Goal: Transaction & Acquisition: Book appointment/travel/reservation

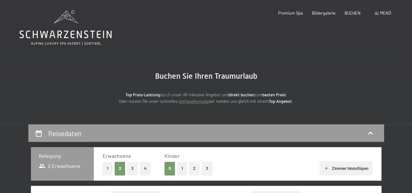
click at [183, 169] on button "1" at bounding box center [182, 168] width 10 height 13
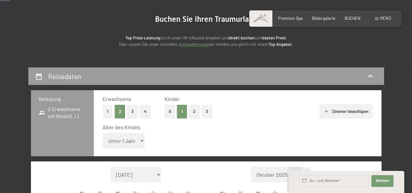
scroll to position [57, 0]
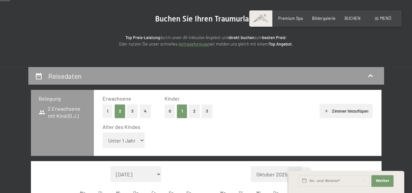
click at [137, 145] on select "Unter 1 Jahr 1 Jahr 2 Jahre 3 Jahre 4 Jahre 5 Jahre 6 Jahre 7 Jahre 8 Jahre 9 J…" at bounding box center [123, 140] width 42 height 16
select select "11"
click at [102, 132] on select "Unter 1 Jahr 1 Jahr 2 Jahre 3 Jahre 4 Jahre 5 Jahre 6 Jahre 7 Jahre 8 Jahre 9 J…" at bounding box center [123, 140] width 42 height 16
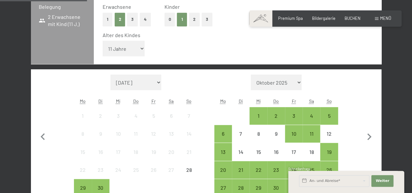
scroll to position [149, 0]
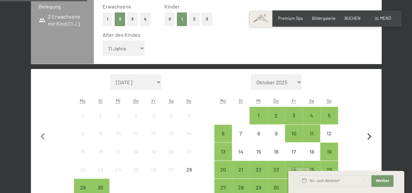
click at [366, 136] on icon "button" at bounding box center [369, 137] width 14 height 14
select select "[DATE]"
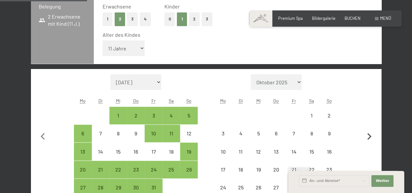
select select "[DATE]"
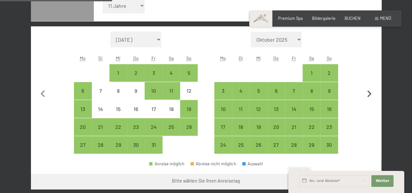
scroll to position [194, 0]
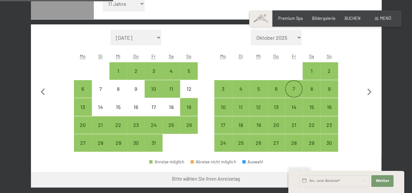
click at [294, 91] on div "7" at bounding box center [293, 94] width 16 height 16
select select "[DATE]"
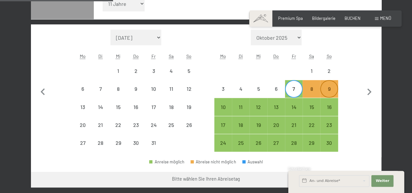
click at [327, 91] on div "9" at bounding box center [328, 94] width 16 height 16
select select "[DATE]"
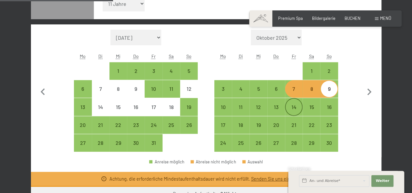
click at [295, 112] on div "14" at bounding box center [293, 112] width 16 height 16
select select "[DATE]"
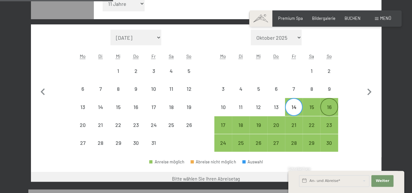
click at [329, 109] on div "16" at bounding box center [328, 112] width 16 height 16
select select "[DATE]"
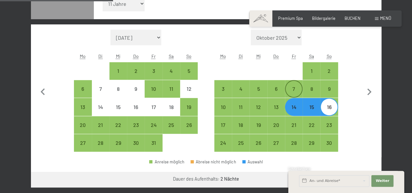
click at [293, 91] on div "7" at bounding box center [293, 94] width 16 height 16
select select "[DATE]"
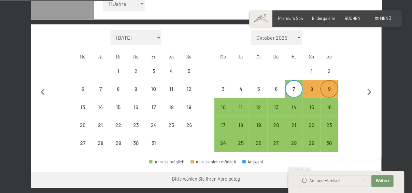
click at [332, 90] on div "9" at bounding box center [328, 94] width 16 height 16
select select "[DATE]"
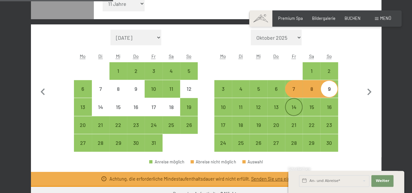
click at [295, 109] on div "14" at bounding box center [293, 112] width 16 height 16
select select "[DATE]"
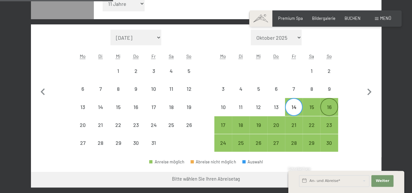
click at [329, 110] on div "16" at bounding box center [328, 112] width 16 height 16
select select "[DATE]"
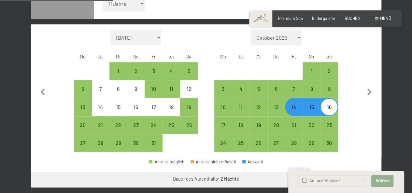
click at [386, 180] on span "Weiter" at bounding box center [382, 180] width 14 height 5
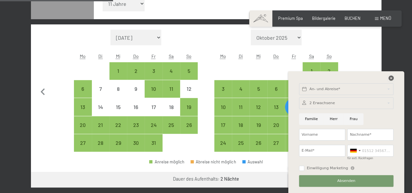
click at [392, 78] on icon at bounding box center [390, 77] width 5 height 5
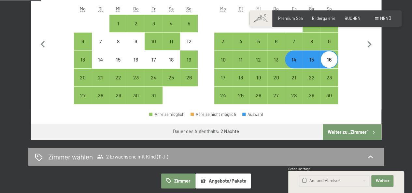
click at [345, 135] on button "Weiter zu „Zimmer“" at bounding box center [351, 132] width 58 height 16
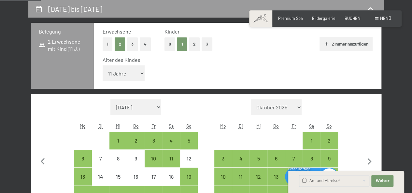
select select "[DATE]"
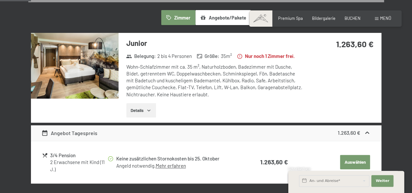
scroll to position [164, 0]
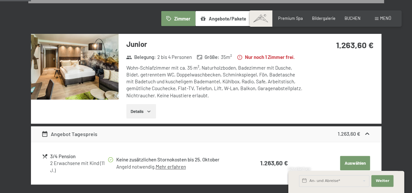
click at [148, 112] on span "Einwilligung Marketing*" at bounding box center [170, 115] width 54 height 7
click at [140, 112] on input "Einwilligung Marketing*" at bounding box center [136, 115] width 7 height 7
click at [148, 117] on span "Einwilligung Marketing*" at bounding box center [170, 115] width 54 height 7
click at [140, 117] on input "Einwilligung Marketing*" at bounding box center [136, 115] width 7 height 7
click at [148, 114] on span "Einwilligung Marketing*" at bounding box center [170, 115] width 54 height 7
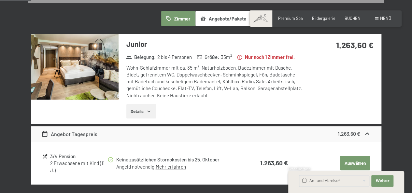
click at [140, 114] on input "Einwilligung Marketing*" at bounding box center [136, 115] width 7 height 7
click at [141, 113] on label "Einwilligung Marketing*" at bounding box center [168, 115] width 57 height 7
click at [140, 113] on input "Einwilligung Marketing*" at bounding box center [136, 115] width 7 height 7
click at [148, 113] on span "Einwilligung Marketing*" at bounding box center [170, 115] width 54 height 7
click at [140, 113] on input "Einwilligung Marketing*" at bounding box center [136, 115] width 7 height 7
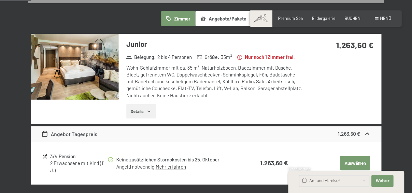
checkbox input "false"
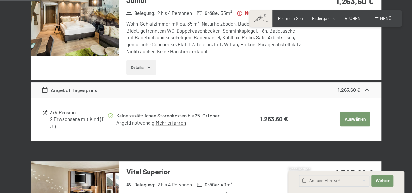
scroll to position [213, 0]
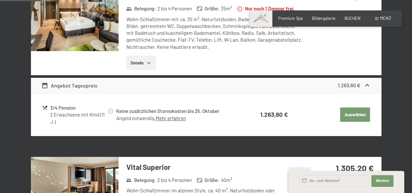
click at [146, 64] on button "Details" at bounding box center [141, 63] width 30 height 14
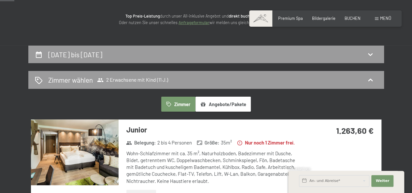
scroll to position [76, 0]
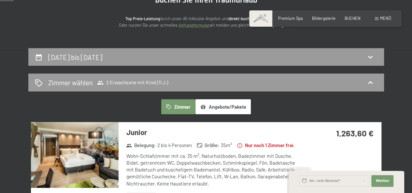
click at [247, 3] on span "Buchen Sie Ihren Traumurlaub" at bounding box center [206, -1] width 102 height 9
